Goal: Task Accomplishment & Management: Complete application form

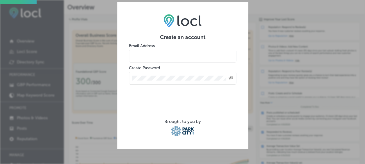
click at [176, 52] on input "email" at bounding box center [183, 56] width 108 height 13
type input "[EMAIL_ADDRESS][PERSON_NAME][PERSON_NAME][DOMAIN_NAME]"
click at [109, 90] on div "Create an account Email Address [EMAIL_ADDRESS][PERSON_NAME][PERSON_NAME][DOMAI…" at bounding box center [182, 82] width 365 height 164
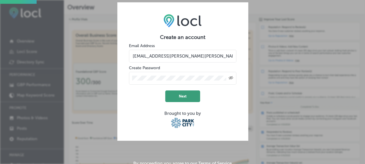
click at [174, 91] on button "Next" at bounding box center [182, 96] width 35 height 12
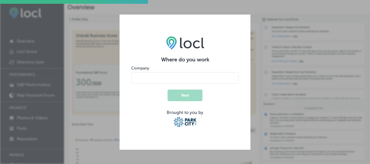
click at [173, 82] on input "name" at bounding box center [185, 78] width 108 height 12
type input "[GEOGRAPHIC_DATA]"
click at [187, 99] on button "Next" at bounding box center [184, 96] width 35 height 12
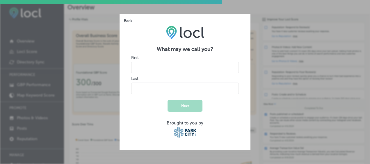
click at [183, 69] on input "name" at bounding box center [185, 68] width 108 height 12
type input "Tea"
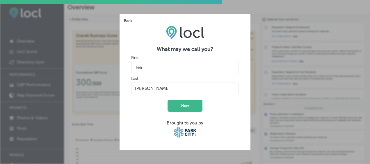
type input "[PERSON_NAME]"
click at [187, 104] on button "Next" at bounding box center [184, 106] width 35 height 12
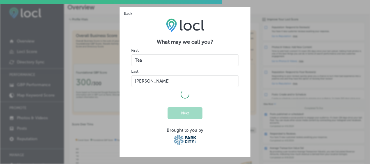
select select "US"
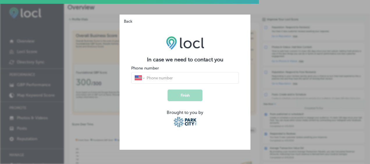
click at [174, 80] on input "tel" at bounding box center [190, 77] width 89 height 5
type input "[PHONE_NUMBER]"
click at [177, 97] on button "Finish" at bounding box center [184, 96] width 35 height 12
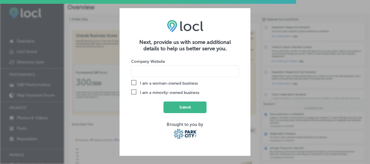
click at [158, 70] on input at bounding box center [185, 71] width 108 height 12
paste input "[URL][DOMAIN_NAME]"
type input "[URL][DOMAIN_NAME]"
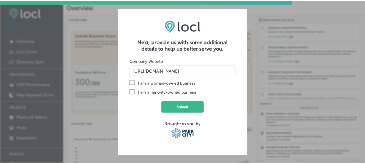
scroll to position [0, 0]
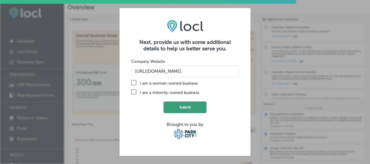
click at [185, 107] on button "Submit" at bounding box center [184, 107] width 43 height 12
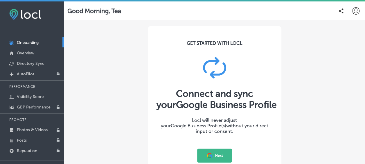
click at [219, 150] on button "Next" at bounding box center [214, 156] width 35 height 14
